Goal: Task Accomplishment & Management: Use online tool/utility

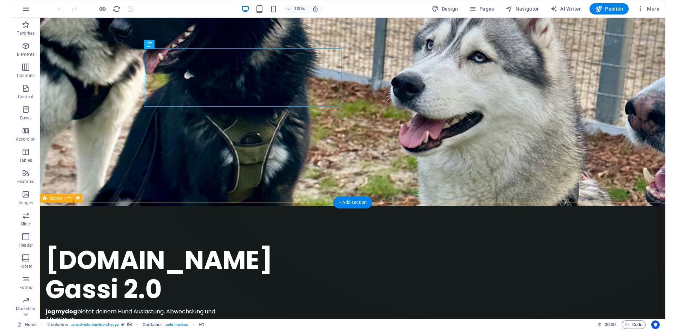
scroll to position [222, 0]
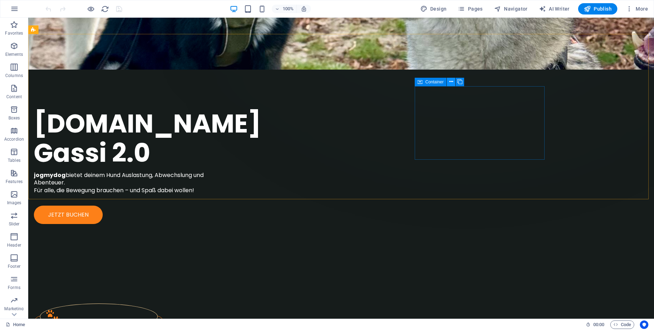
click at [449, 82] on icon at bounding box center [451, 81] width 4 height 7
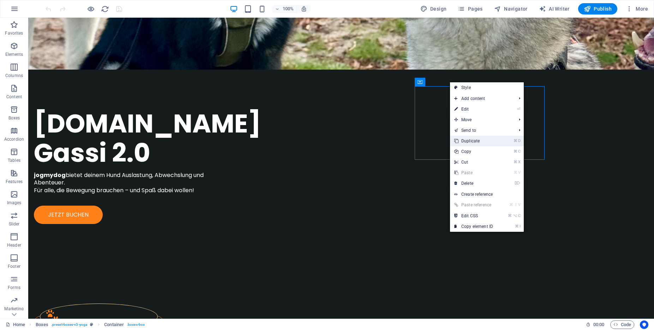
click at [483, 142] on link "⌘ D Duplicate" at bounding box center [473, 141] width 47 height 11
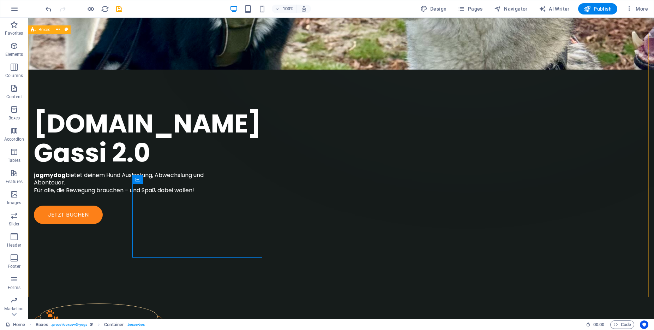
click at [46, 29] on span "Boxes" at bounding box center [44, 30] width 12 height 4
click at [58, 30] on icon at bounding box center [58, 29] width 4 height 7
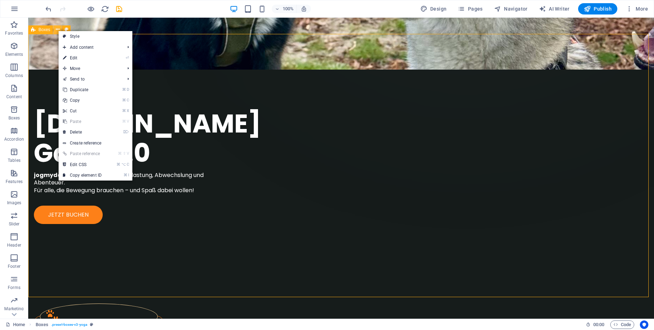
click at [58, 30] on icon at bounding box center [58, 29] width 4 height 7
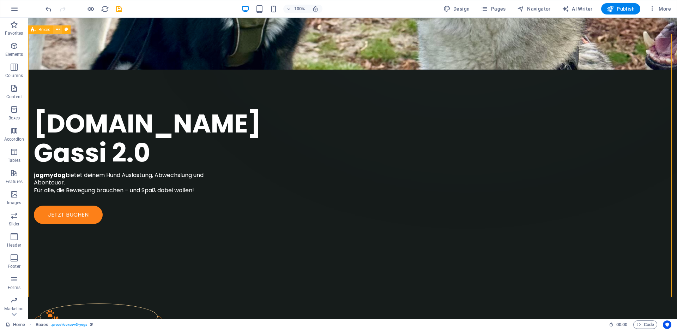
click at [60, 28] on button at bounding box center [57, 29] width 8 height 8
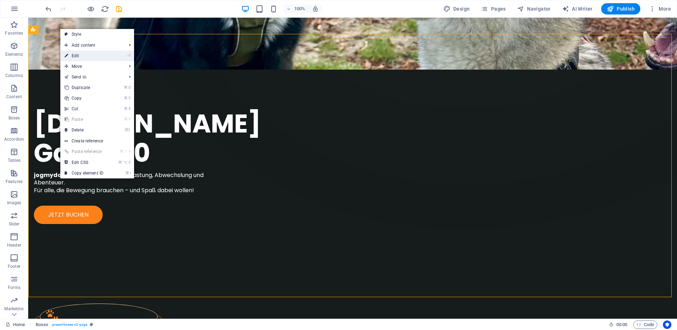
click at [82, 56] on link "⏎ Edit" at bounding box center [83, 55] width 47 height 11
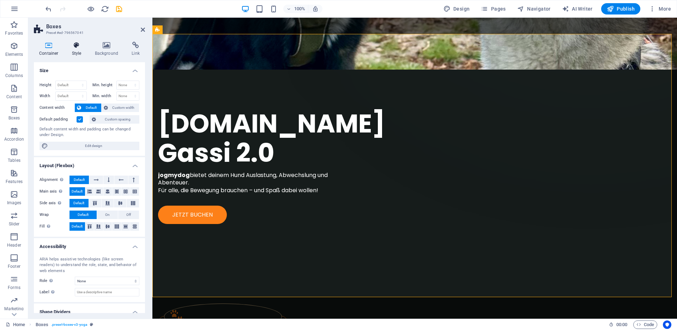
click at [76, 50] on h4 "Style" at bounding box center [78, 49] width 23 height 15
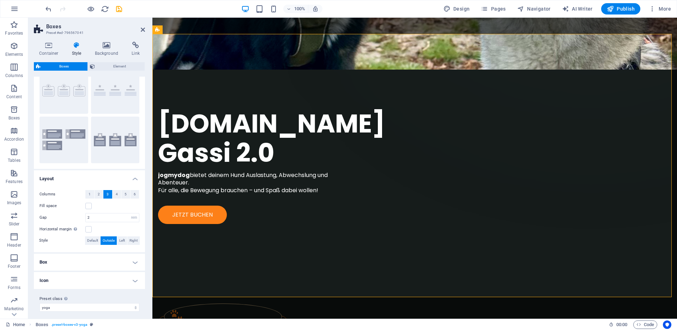
scroll to position [32, 0]
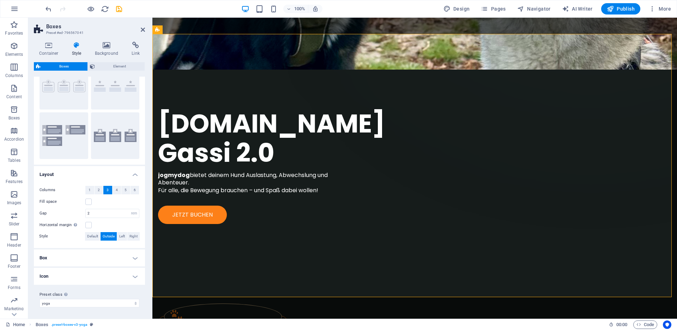
drag, startPoint x: 286, startPoint y: 187, endPoint x: 179, endPoint y: 274, distance: 137.8
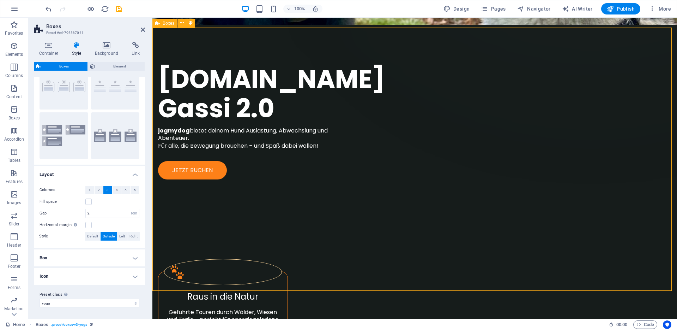
drag, startPoint x: 179, startPoint y: 274, endPoint x: 182, endPoint y: 278, distance: 5.4
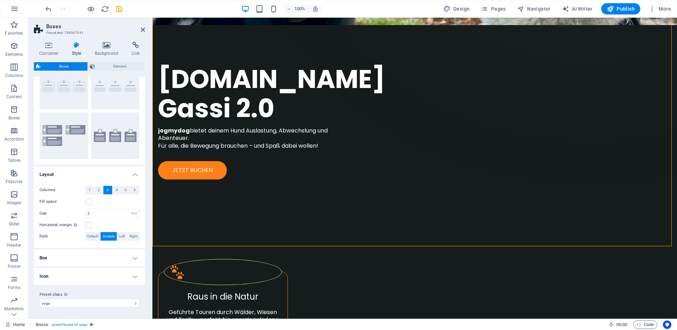
scroll to position [273, 0]
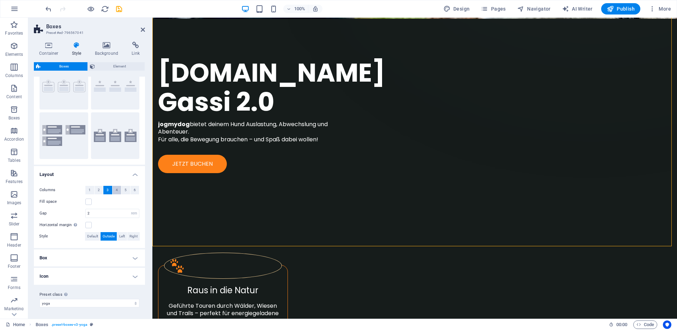
click at [116, 191] on span "4" at bounding box center [117, 190] width 2 height 8
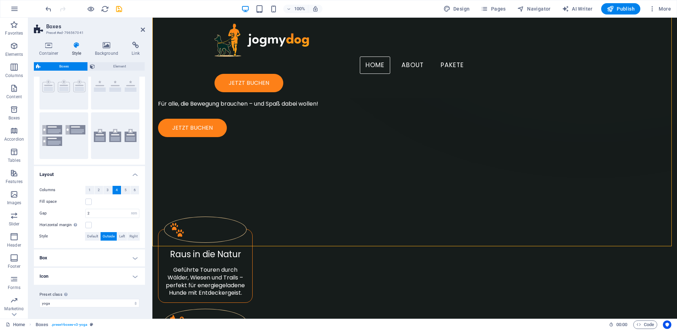
scroll to position [195, 0]
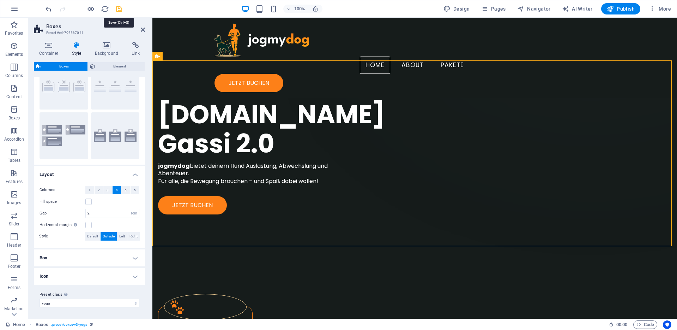
click at [119, 9] on icon "save" at bounding box center [119, 9] width 8 height 8
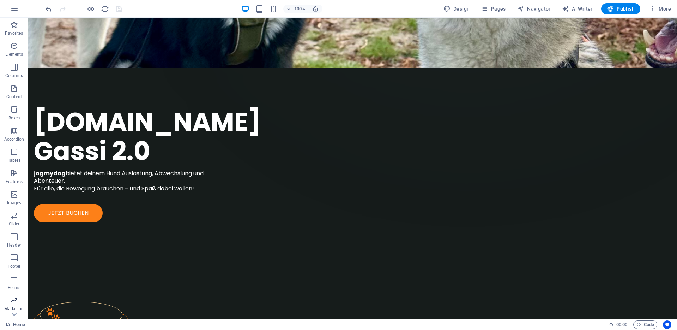
scroll to position [244, 0]
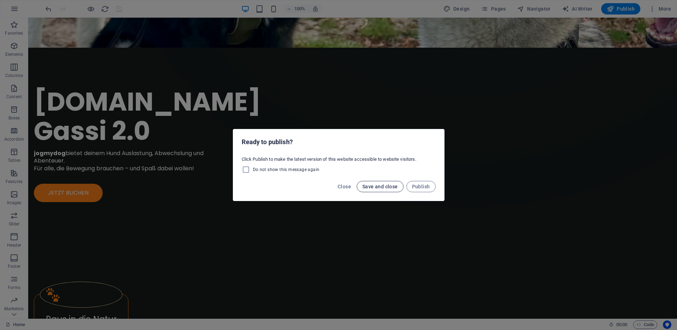
click at [380, 188] on span "Save and close" at bounding box center [381, 187] width 36 height 6
